Goal: Task Accomplishment & Management: Manage account settings

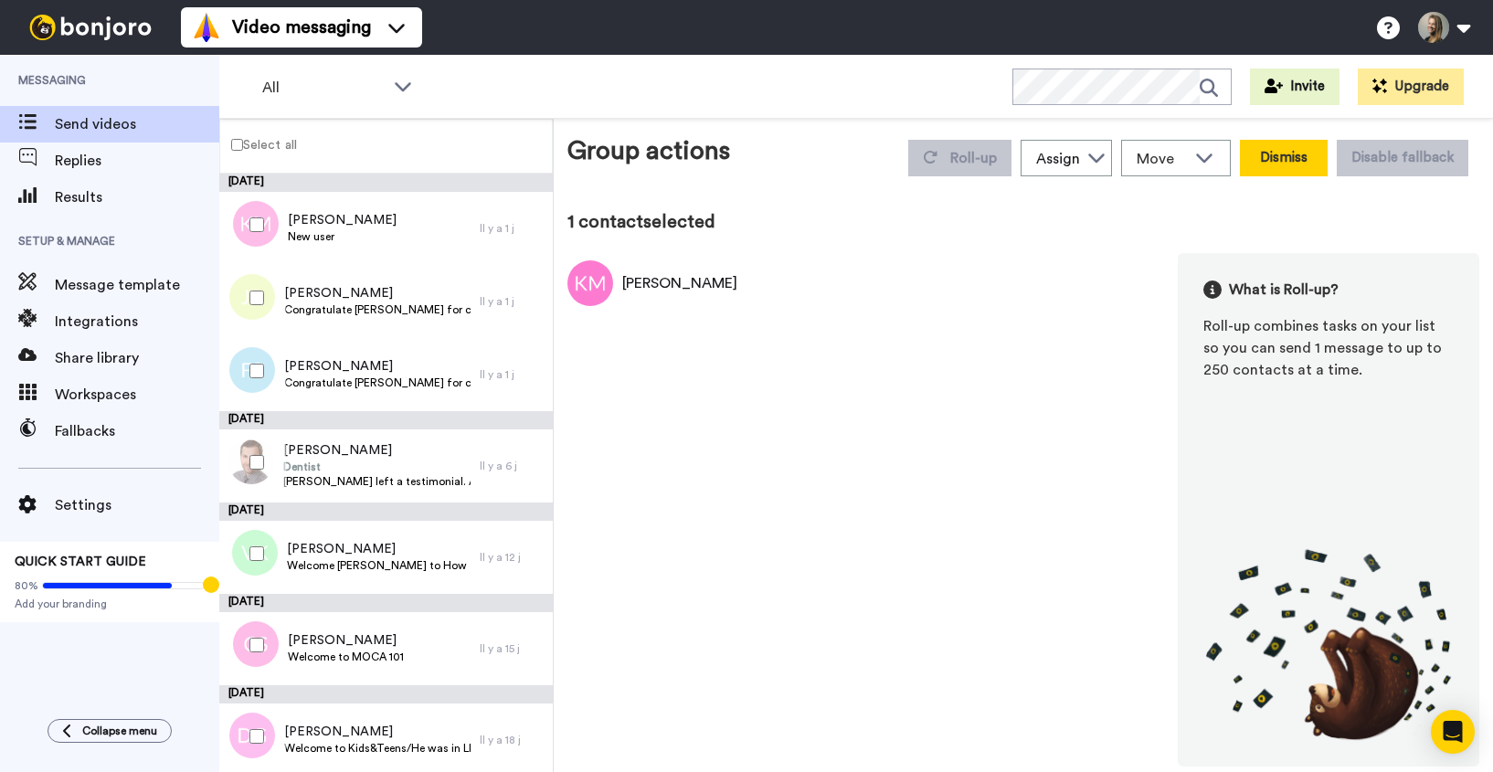
click at [1291, 158] on button "Dismiss" at bounding box center [1284, 158] width 88 height 37
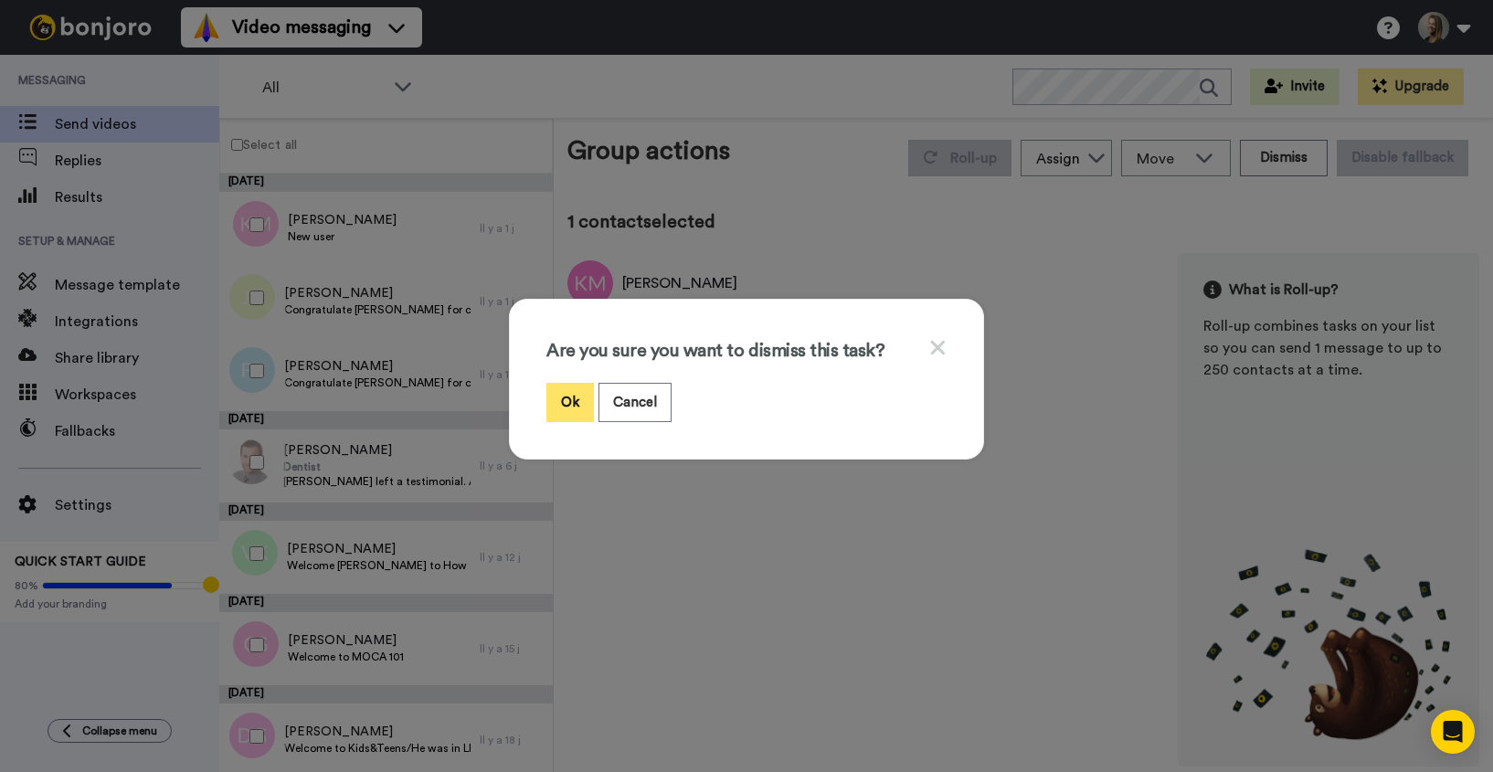
click at [554, 407] on button "Ok" at bounding box center [570, 402] width 48 height 39
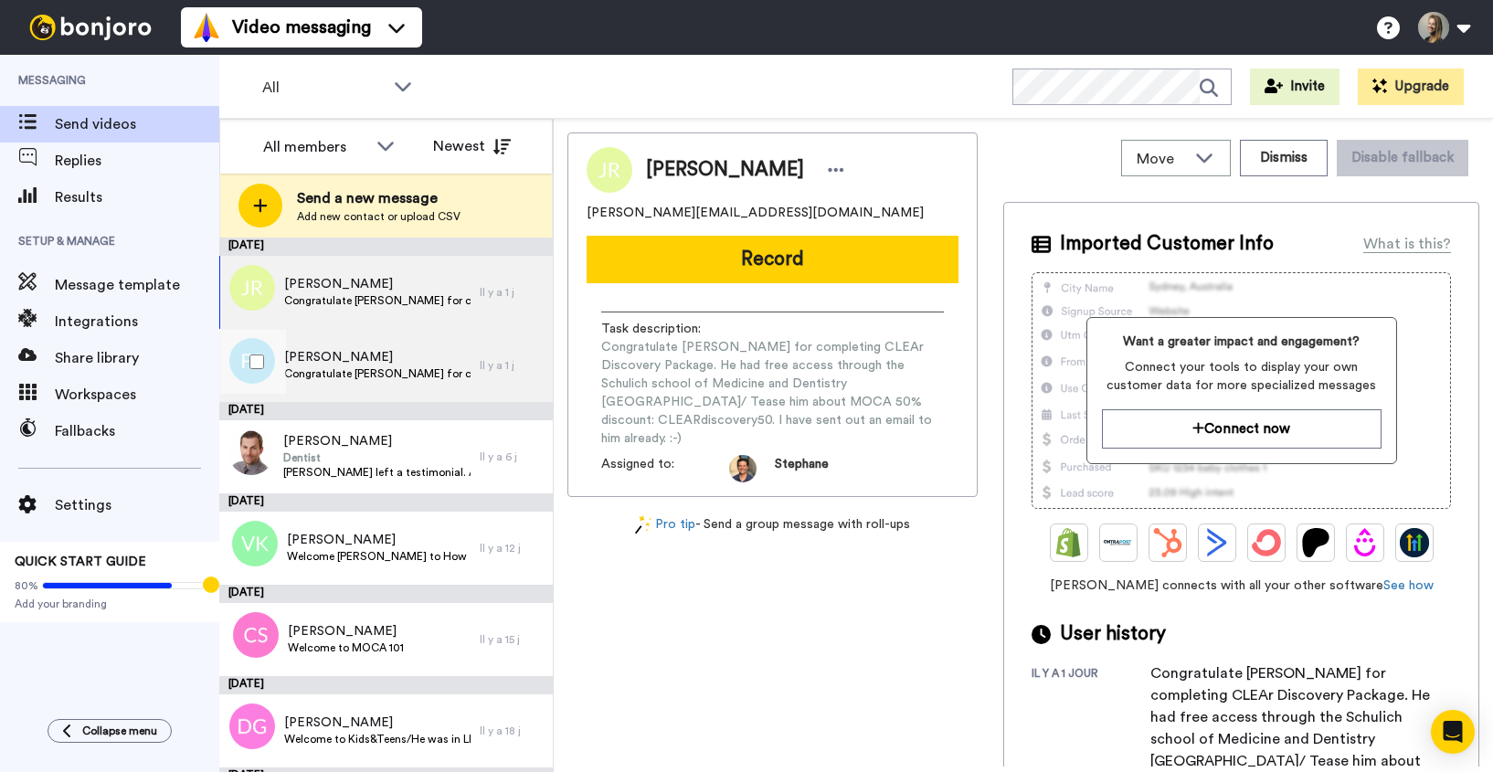
click at [442, 397] on div "Florence St-Pierre B Congratulate Florence for completing MOCA 101. She started…" at bounding box center [349, 365] width 260 height 73
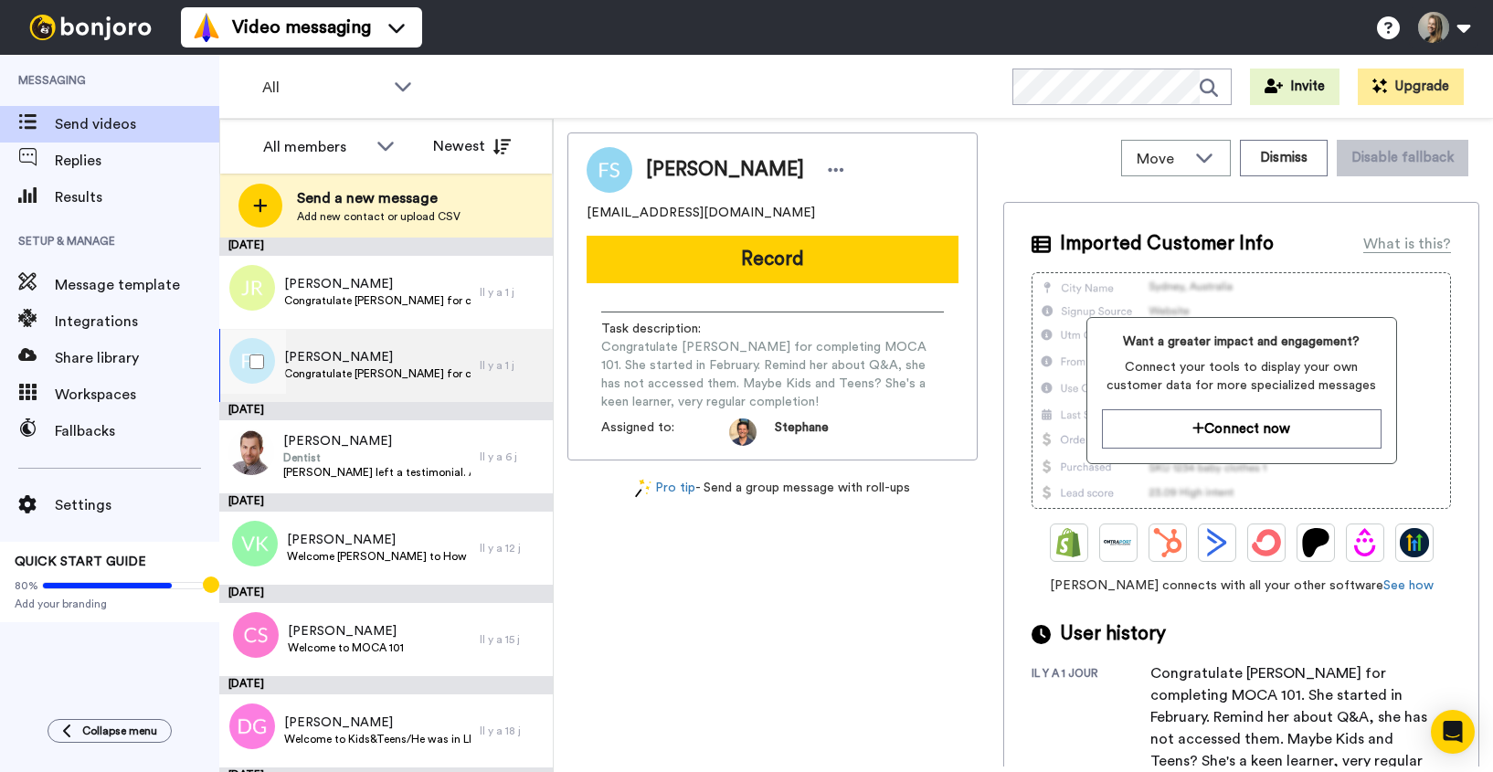
click at [414, 367] on span "Congratulate [PERSON_NAME] for completing MOCA 101. She started in February. Re…" at bounding box center [377, 373] width 186 height 15
click at [844, 172] on icon at bounding box center [836, 170] width 16 height 18
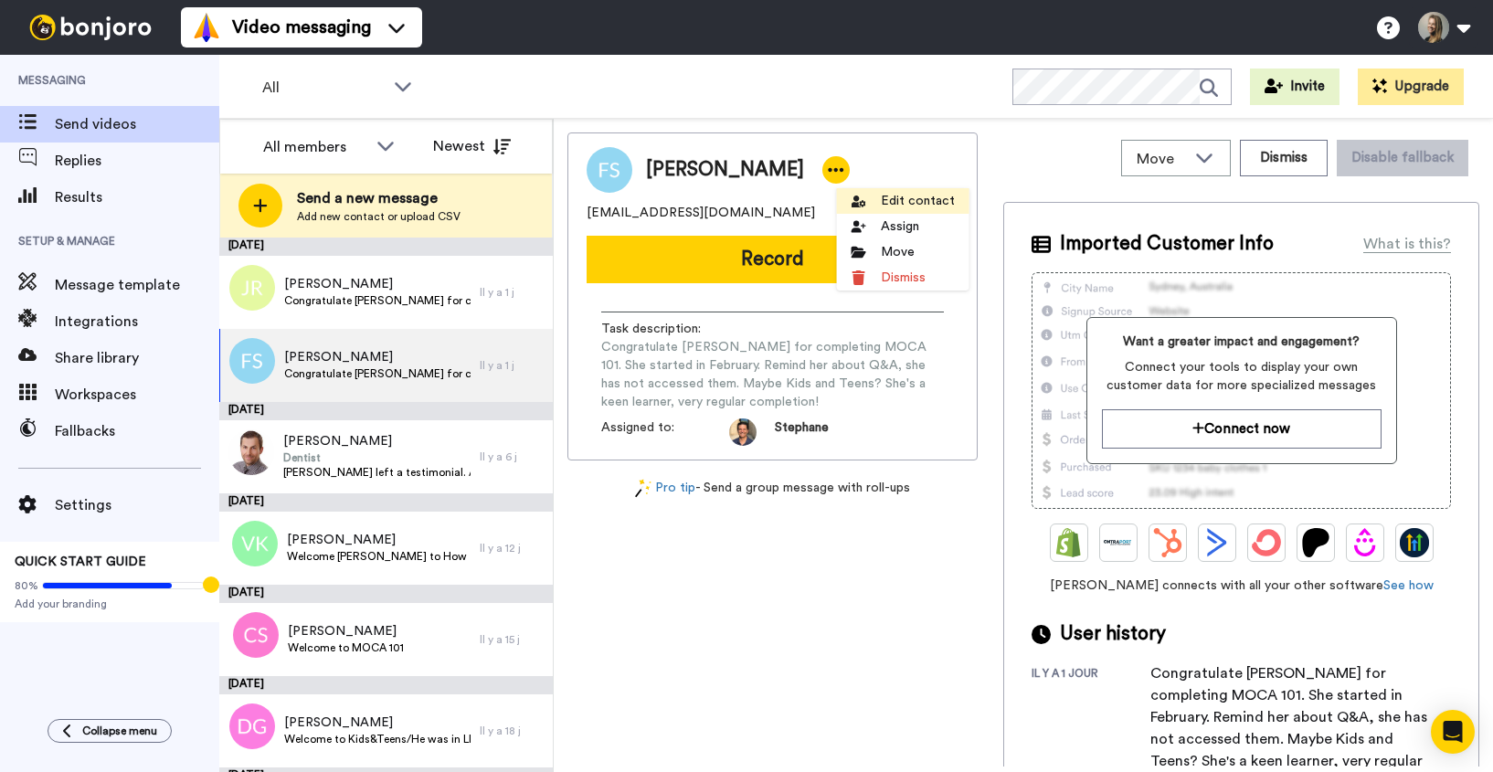
click at [904, 196] on li "Edit contact" at bounding box center [903, 201] width 132 height 26
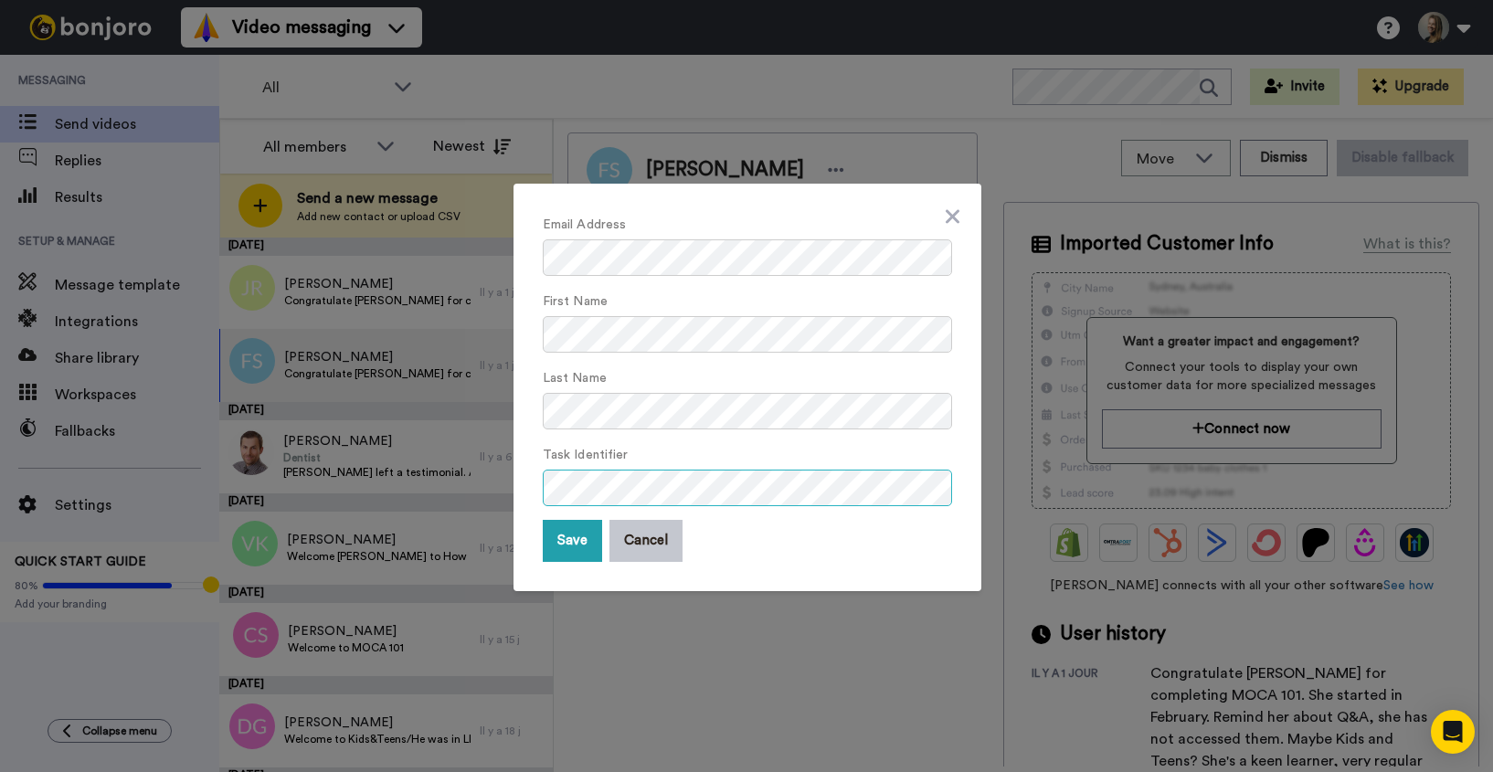
scroll to position [0, 1344]
click at [572, 540] on button "Save" at bounding box center [572, 541] width 59 height 42
